Goal: Navigation & Orientation: Find specific page/section

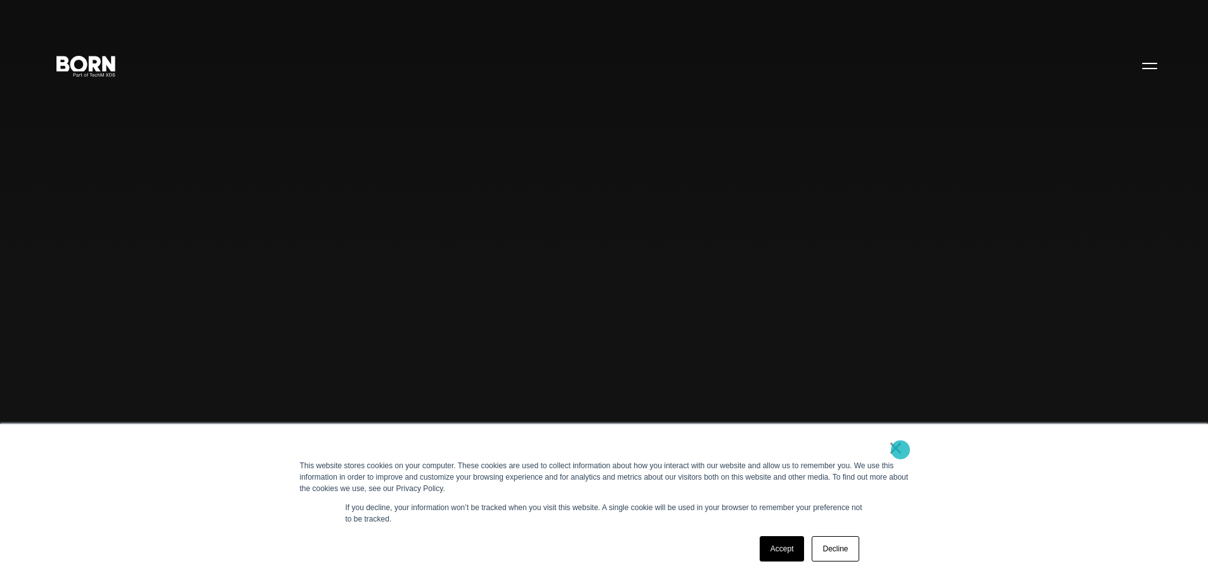
click at [901, 450] on link "×" at bounding box center [896, 447] width 15 height 11
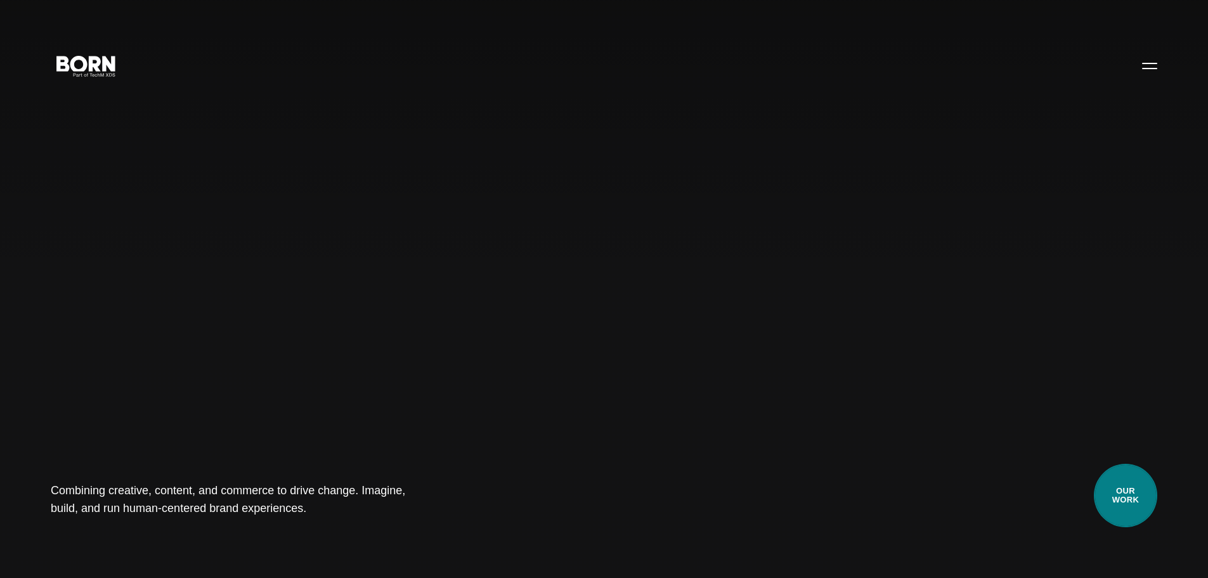
click at [1135, 500] on link "Our Work" at bounding box center [1125, 495] width 63 height 63
